Goal: Information Seeking & Learning: Check status

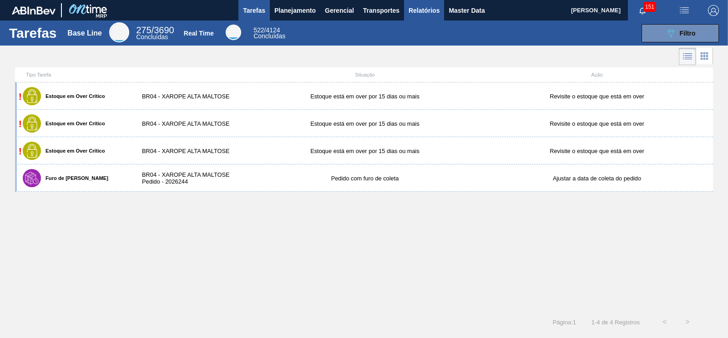
click at [435, 13] on span "Relatórios" at bounding box center [424, 10] width 31 height 11
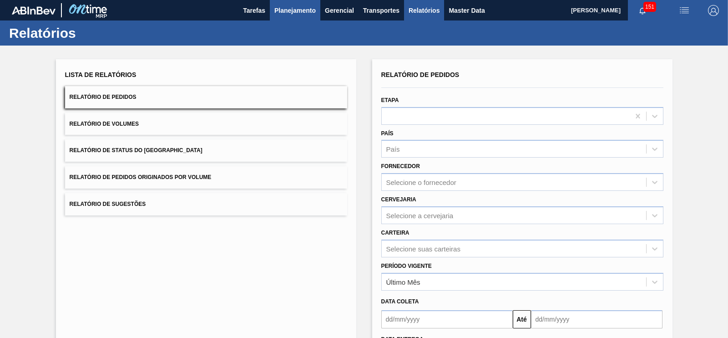
click at [301, 17] on button "Planejamento" at bounding box center [295, 10] width 51 height 20
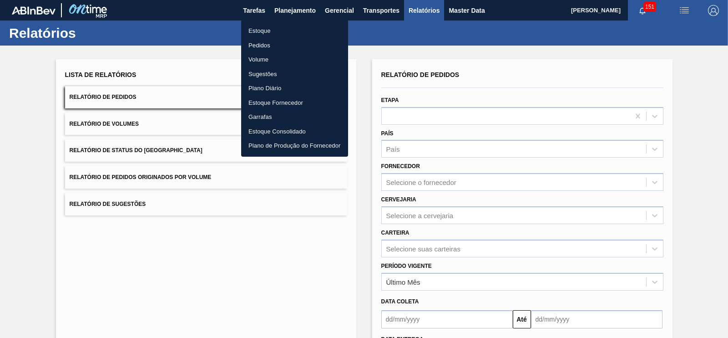
click at [266, 33] on li "Estoque" at bounding box center [294, 31] width 107 height 15
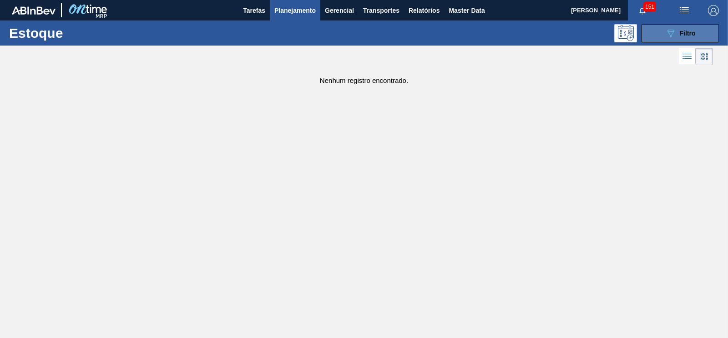
click at [672, 28] on icon "089F7B8B-B2A5-4AFE-B5C0-19BA573D28AC" at bounding box center [670, 33] width 11 height 11
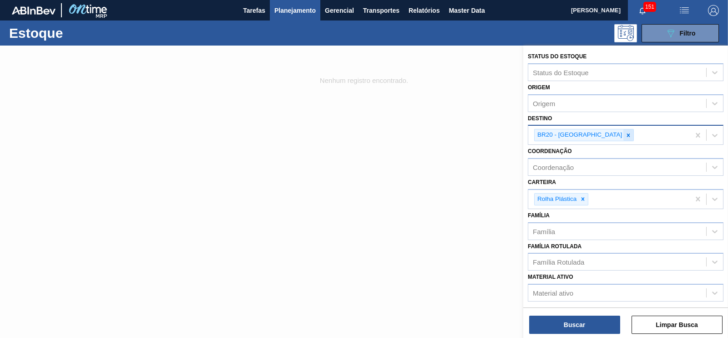
click at [625, 132] on icon at bounding box center [628, 135] width 6 height 6
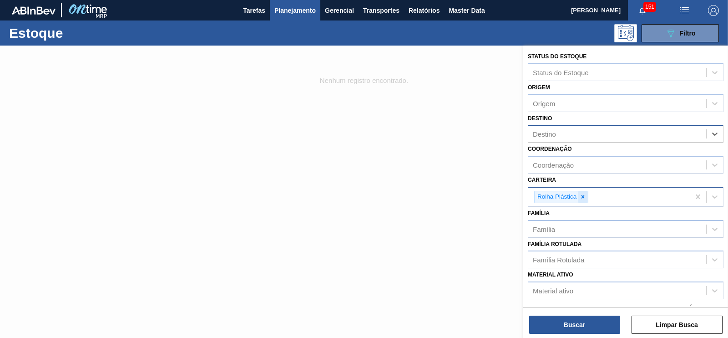
click at [585, 194] on icon at bounding box center [583, 196] width 6 height 6
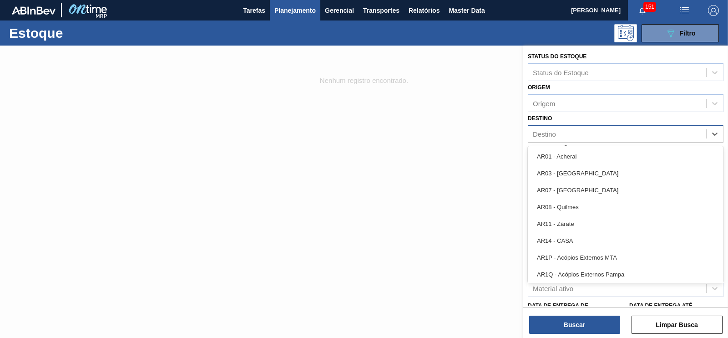
click at [564, 137] on div "Destino" at bounding box center [617, 133] width 178 height 13
click at [562, 137] on div "Destino" at bounding box center [617, 133] width 178 height 13
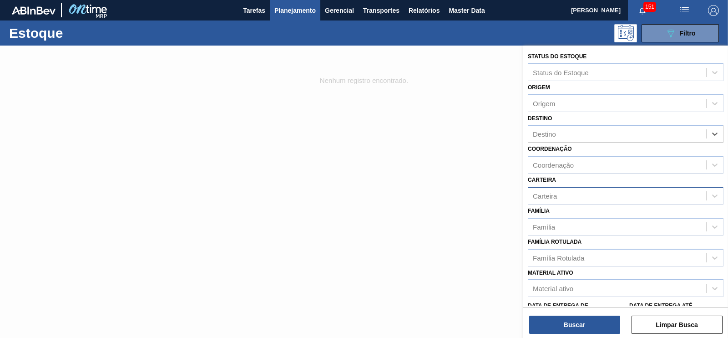
click at [561, 197] on div "Carteira" at bounding box center [617, 195] width 178 height 13
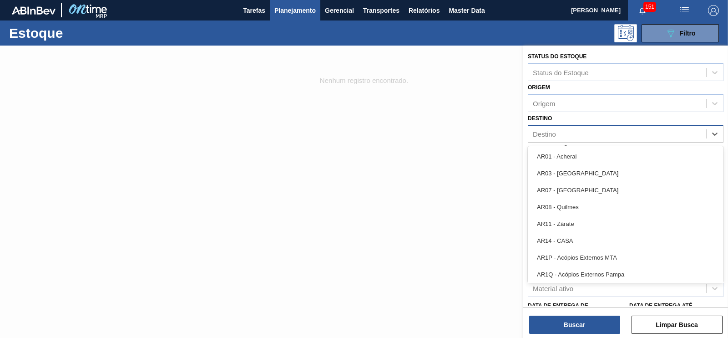
click at [552, 135] on div "Destino" at bounding box center [544, 134] width 23 height 8
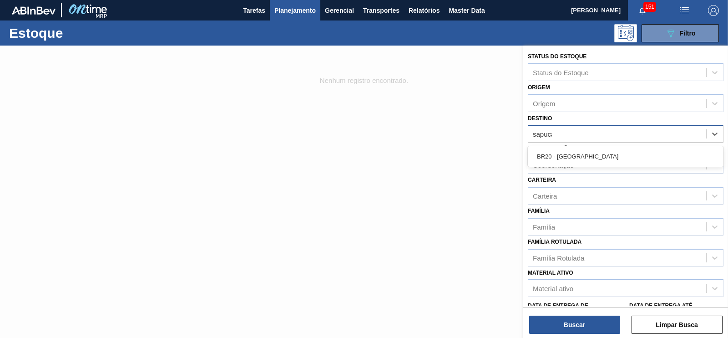
type input "sapucai"
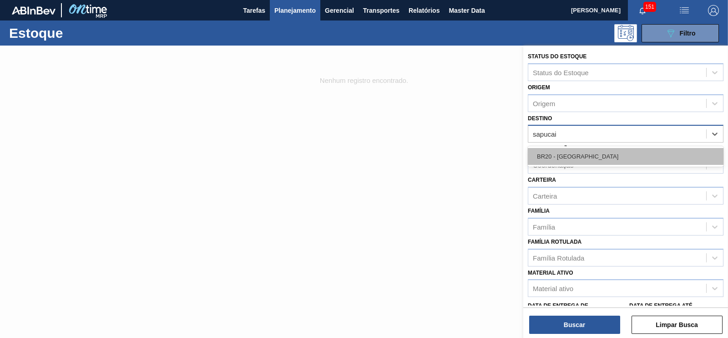
click at [550, 161] on div "BR20 - [GEOGRAPHIC_DATA]" at bounding box center [626, 156] width 196 height 17
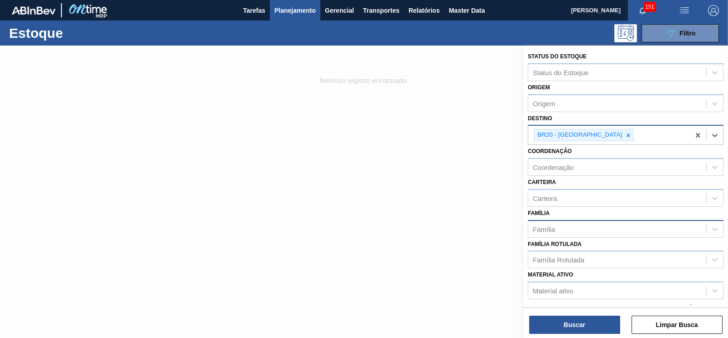
click at [556, 222] on div "Família" at bounding box center [617, 228] width 178 height 13
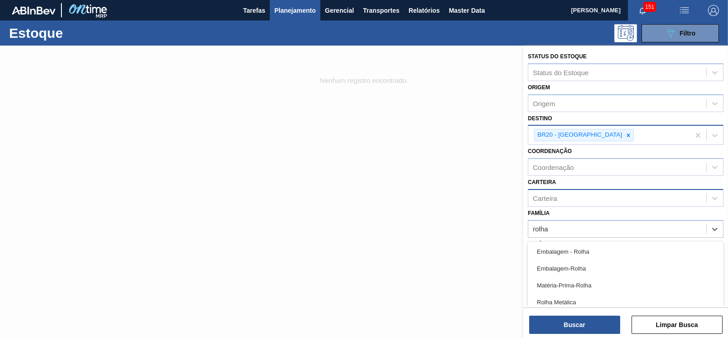
type input "rolha"
click at [563, 201] on div "Carteira" at bounding box center [617, 197] width 178 height 13
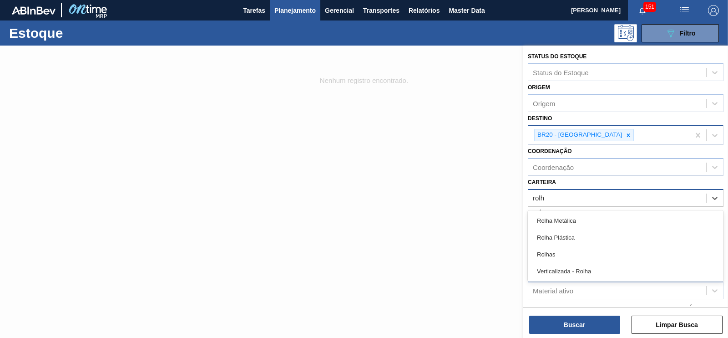
type input "rolha"
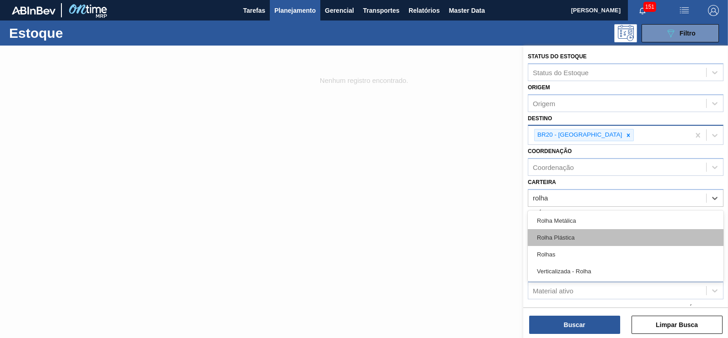
click at [561, 231] on div "Rolha Plástica" at bounding box center [626, 237] width 196 height 17
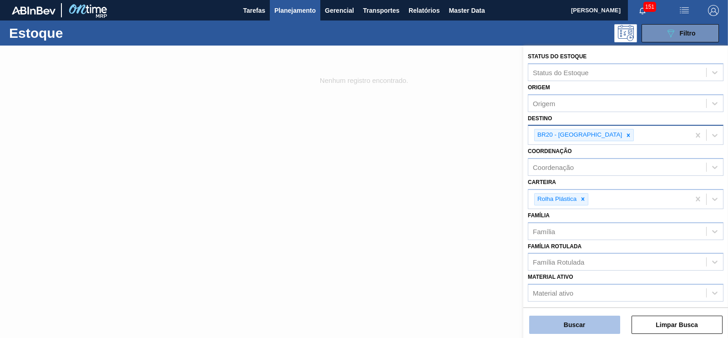
click at [584, 324] on button "Buscar" at bounding box center [574, 324] width 91 height 18
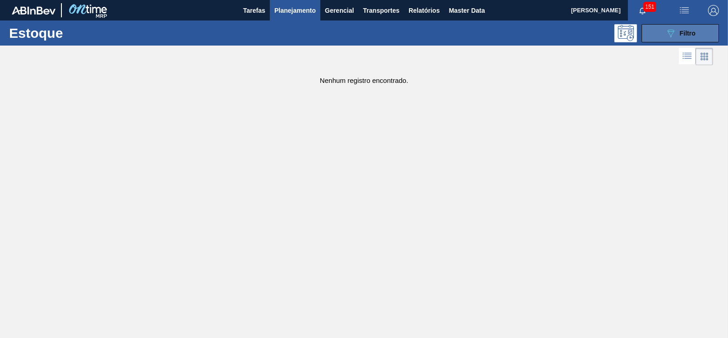
click at [687, 28] on div "089F7B8B-B2A5-4AFE-B5C0-19BA573D28AC Filtro" at bounding box center [680, 33] width 30 height 11
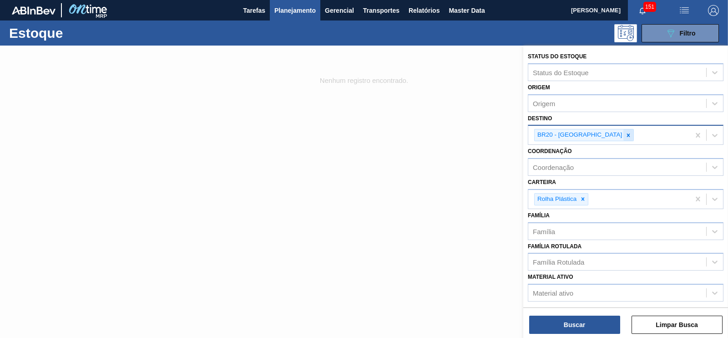
click at [625, 137] on icon at bounding box center [628, 135] width 6 height 6
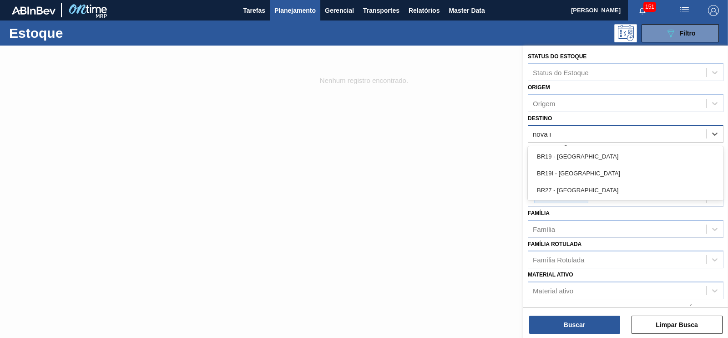
type input "nova mi"
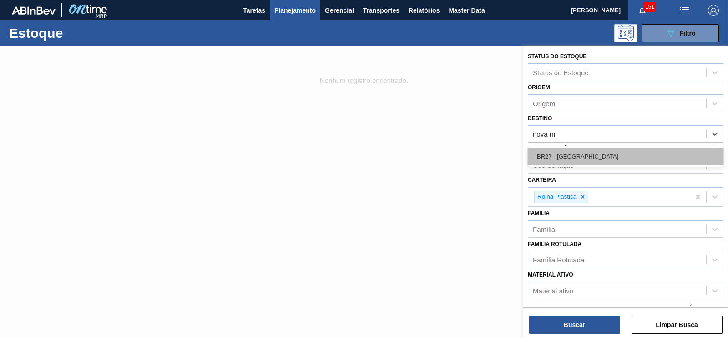
click at [565, 154] on div "BR27 - [GEOGRAPHIC_DATA]" at bounding box center [626, 156] width 196 height 17
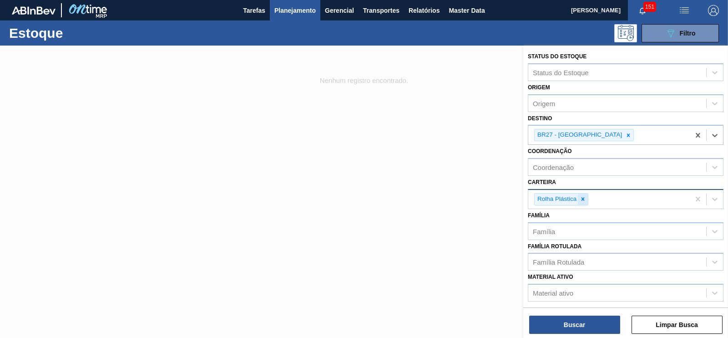
click at [582, 193] on div at bounding box center [583, 198] width 10 height 11
type input "aç"
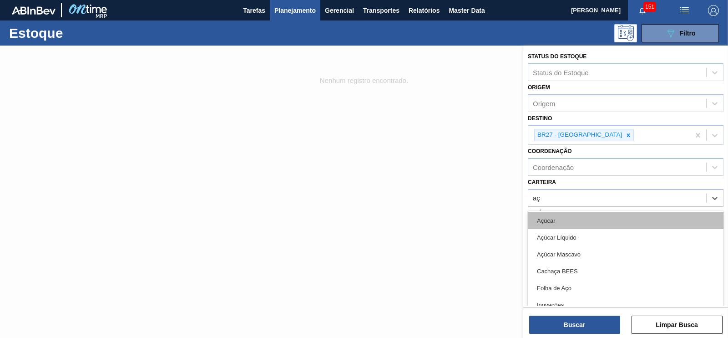
click at [554, 213] on div "Açúcar" at bounding box center [626, 220] width 196 height 17
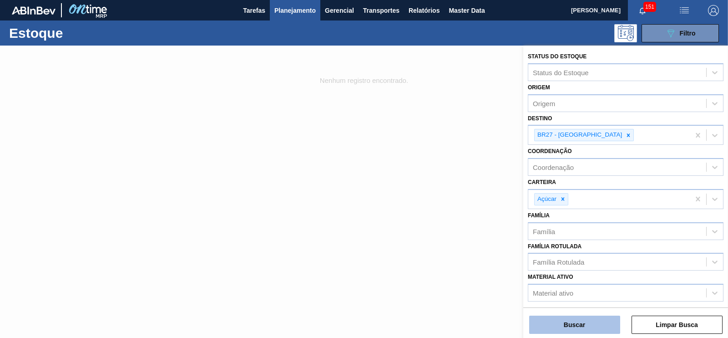
click at [579, 325] on button "Buscar" at bounding box center [574, 324] width 91 height 18
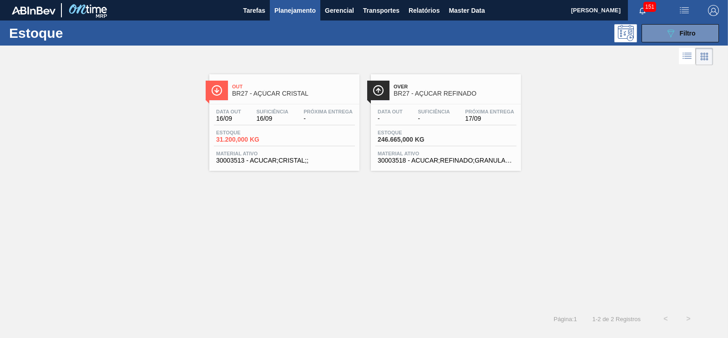
click at [461, 146] on div "Data out - Suficiência - Próxima Entrega 17/09 Estoque 246.665,000 KG Material …" at bounding box center [446, 135] width 150 height 62
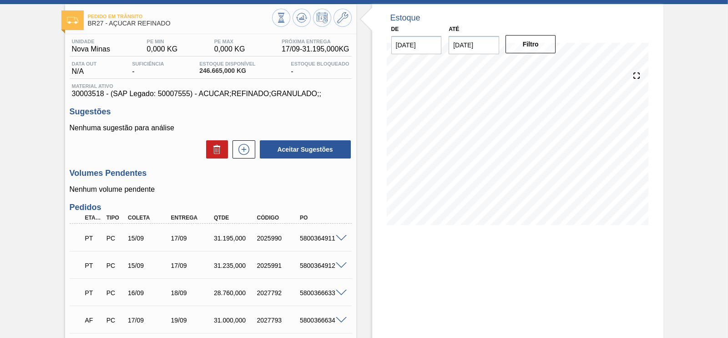
scroll to position [113, 0]
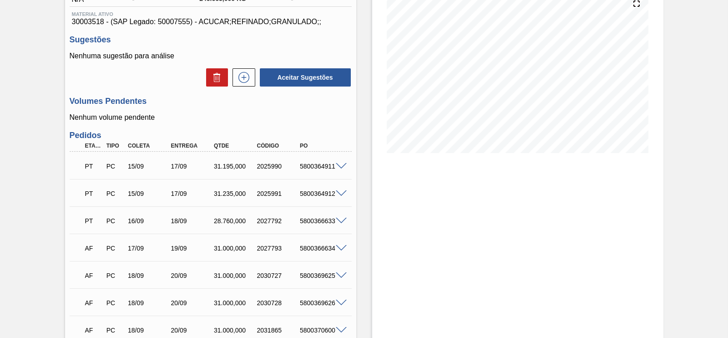
click at [342, 219] on span at bounding box center [341, 221] width 11 height 7
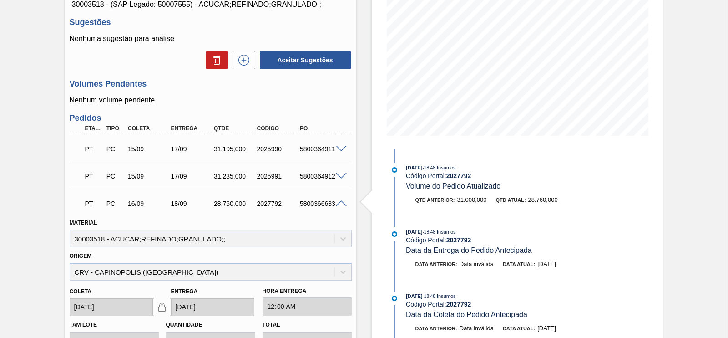
scroll to position [171, 0]
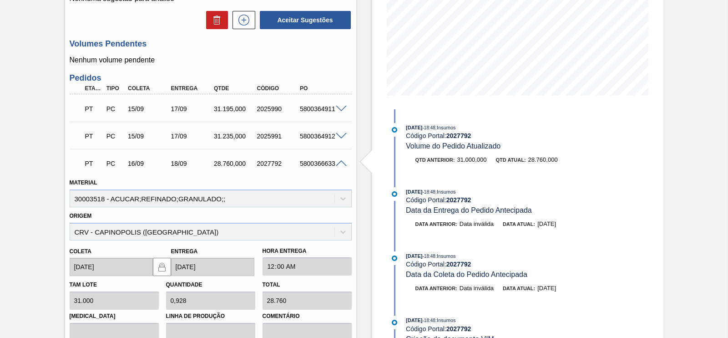
click at [336, 167] on span at bounding box center [341, 163] width 11 height 7
